Goal: Transaction & Acquisition: Purchase product/service

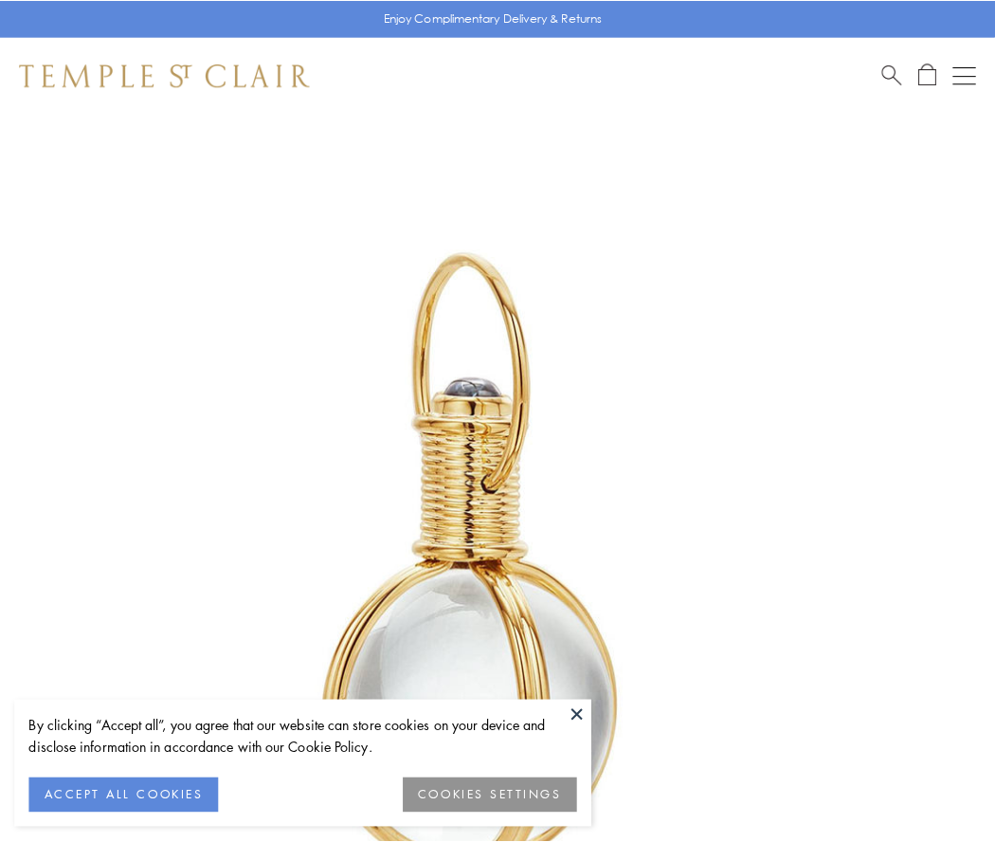
scroll to position [495, 0]
